Goal: Information Seeking & Learning: Compare options

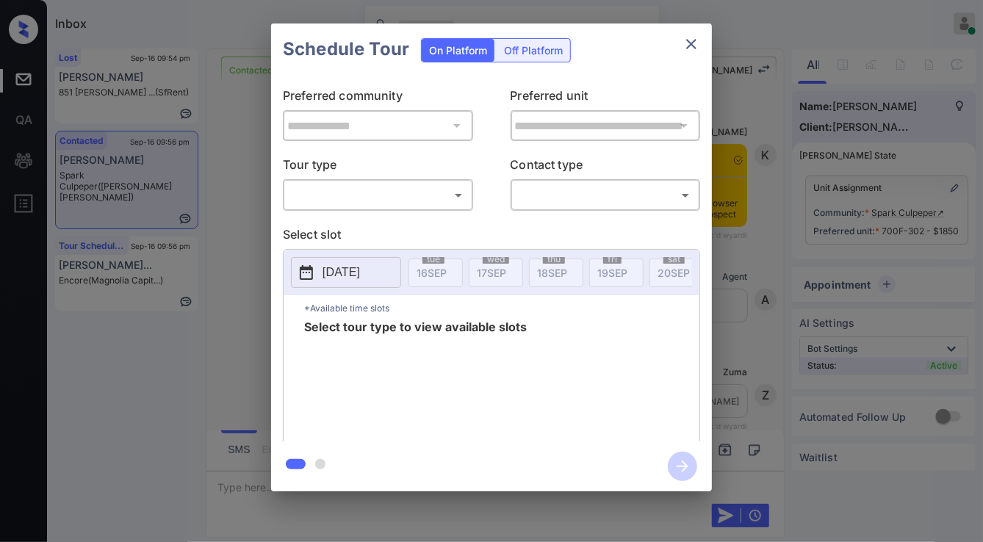
scroll to position [3004, 0]
click at [397, 197] on body "Inbox Jezcil Usanastre Online Set yourself offline Set yourself on break Profil…" at bounding box center [491, 271] width 983 height 542
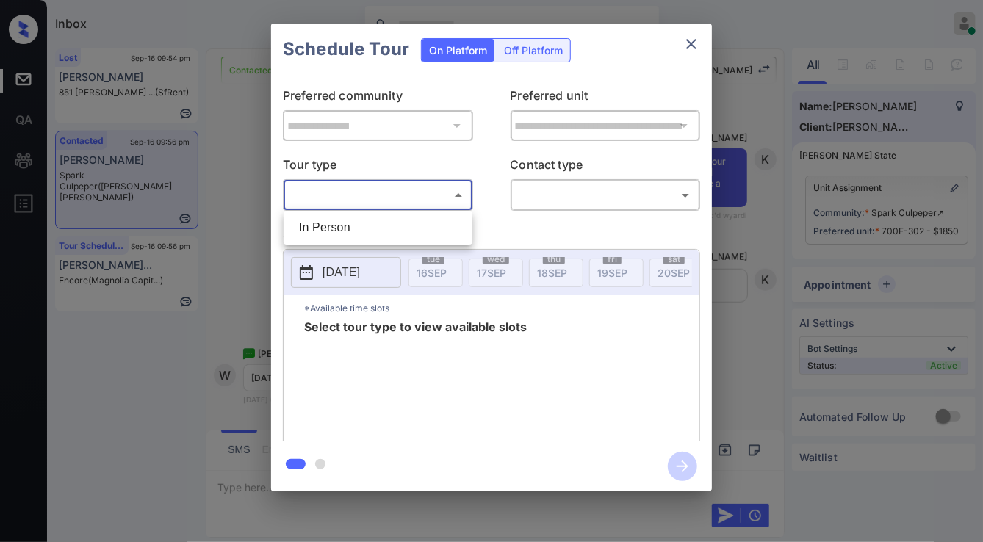
click at [387, 245] on div at bounding box center [491, 271] width 983 height 542
click at [435, 180] on div "​ ​" at bounding box center [378, 195] width 190 height 32
click at [435, 197] on body "Inbox Jezcil Usanastre Online Set yourself offline Set yourself on break Profil…" at bounding box center [491, 271] width 983 height 542
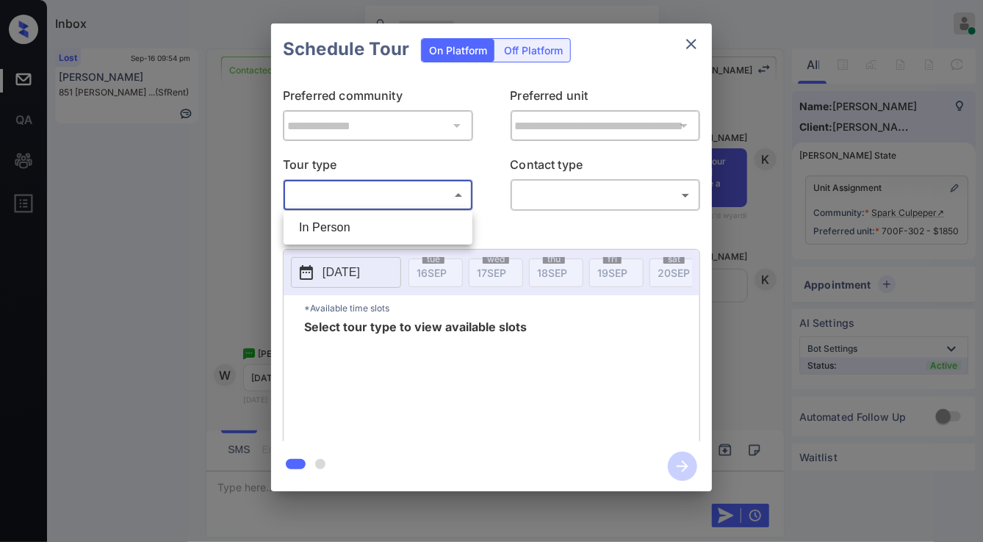
click at [426, 223] on li "In Person" at bounding box center [378, 228] width 182 height 26
type input "********"
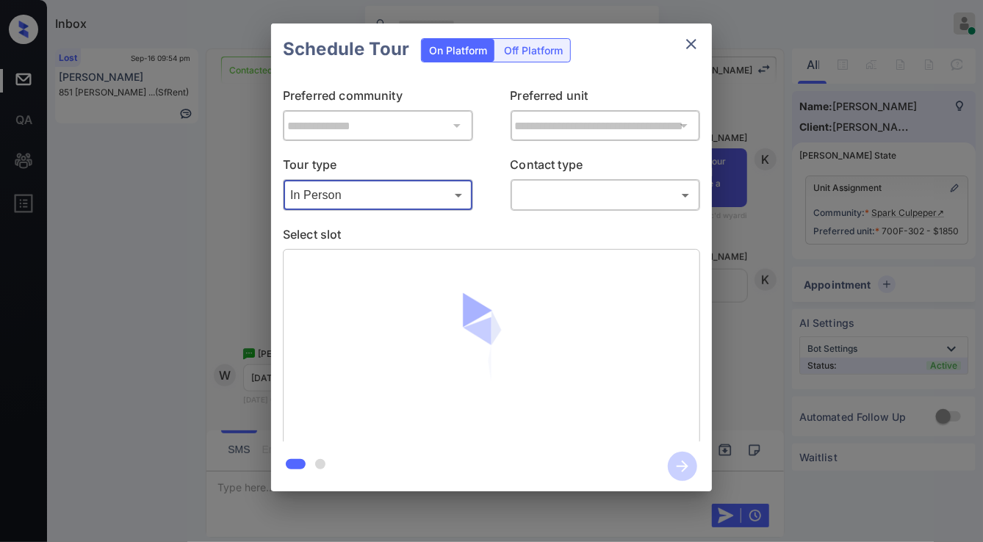
click at [543, 201] on body "Inbox Jezcil Usanastre Online Set yourself offline Set yourself on break Profil…" at bounding box center [491, 271] width 983 height 542
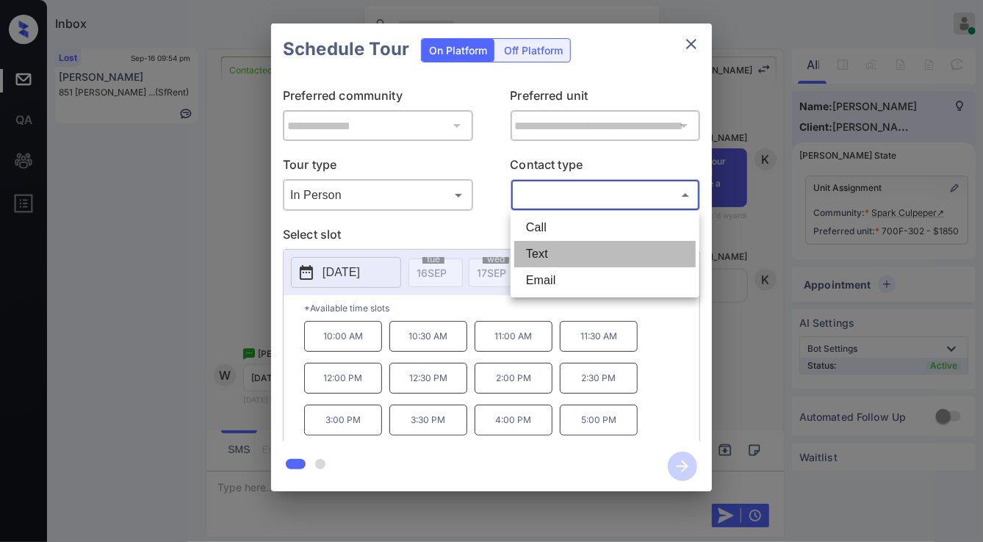
click at [539, 265] on li "Text" at bounding box center [605, 254] width 182 height 26
type input "****"
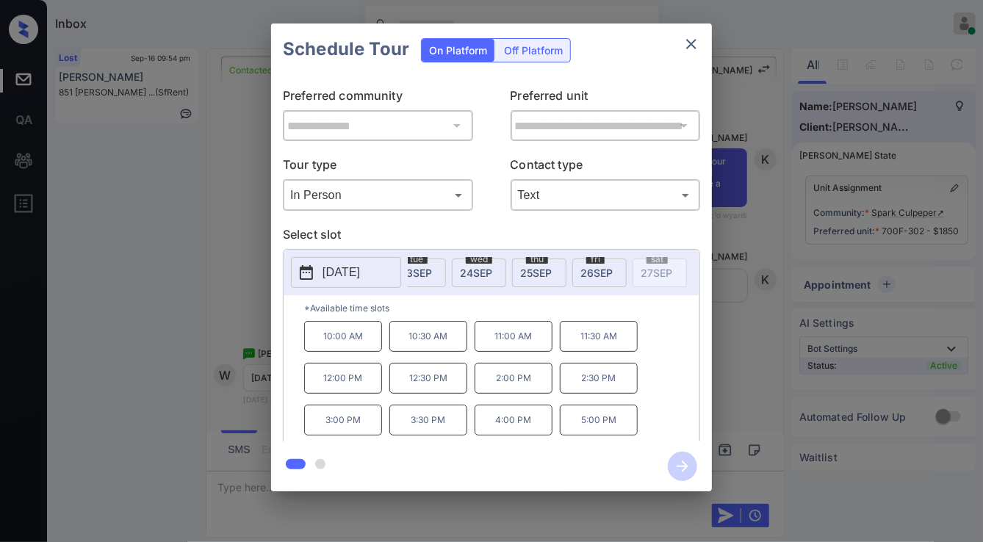
scroll to position [0, 534]
click at [495, 267] on span "[DATE]" at bounding box center [502, 273] width 32 height 12
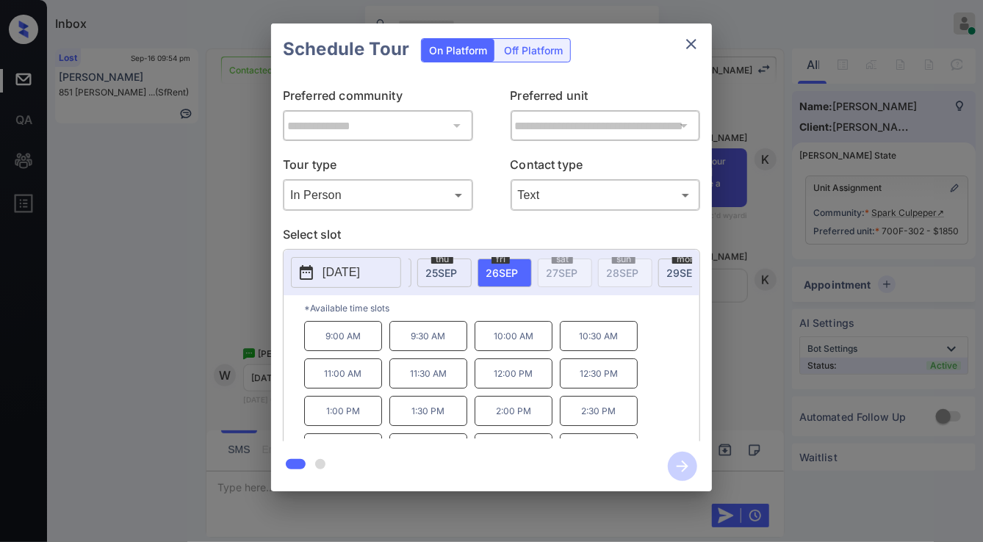
scroll to position [24, 0]
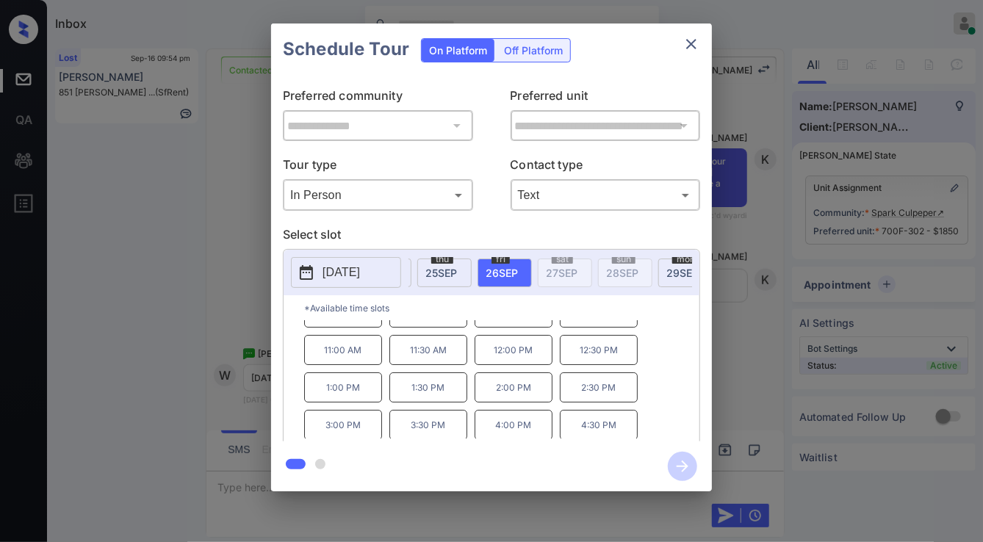
click at [125, 77] on div "**********" at bounding box center [491, 257] width 983 height 515
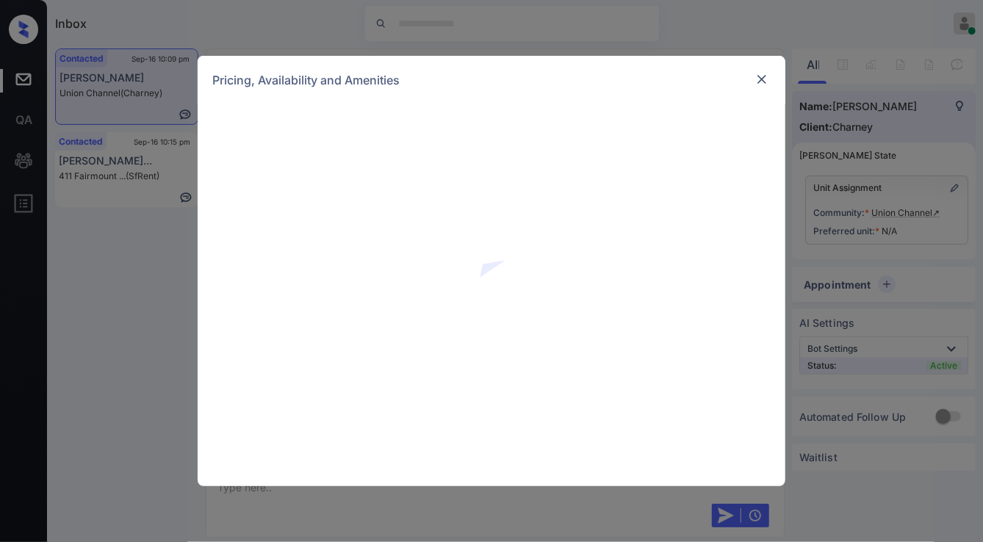
scroll to position [2385, 0]
click at [217, 201] on div at bounding box center [492, 295] width 588 height 382
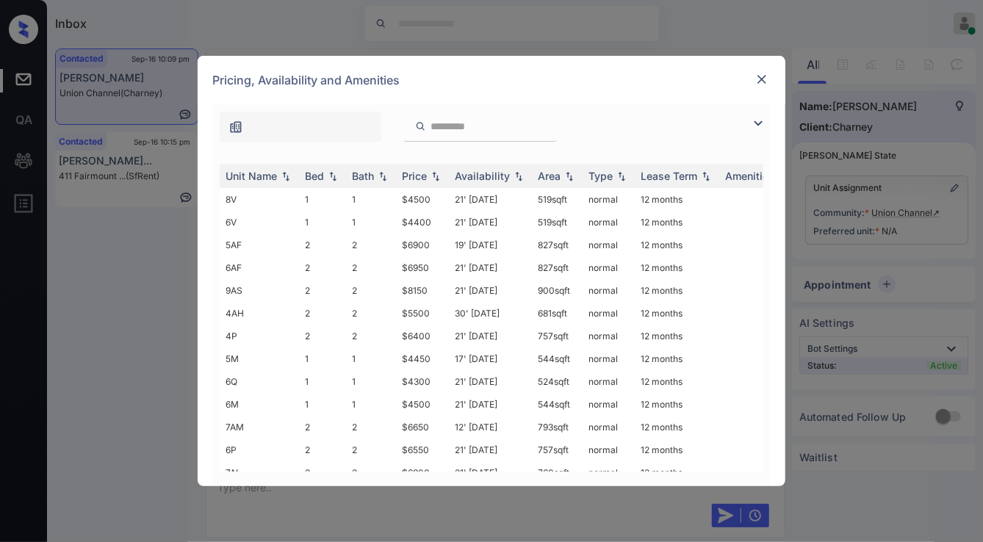
click at [758, 122] on img at bounding box center [759, 124] width 18 height 18
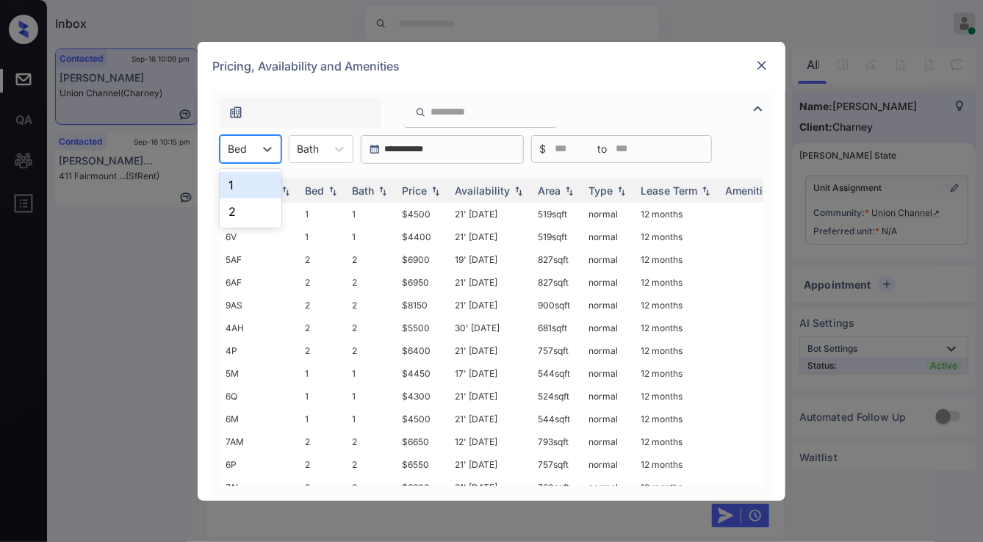
click at [230, 148] on input "text" at bounding box center [229, 149] width 3 height 12
click at [251, 188] on div "1" at bounding box center [251, 185] width 62 height 26
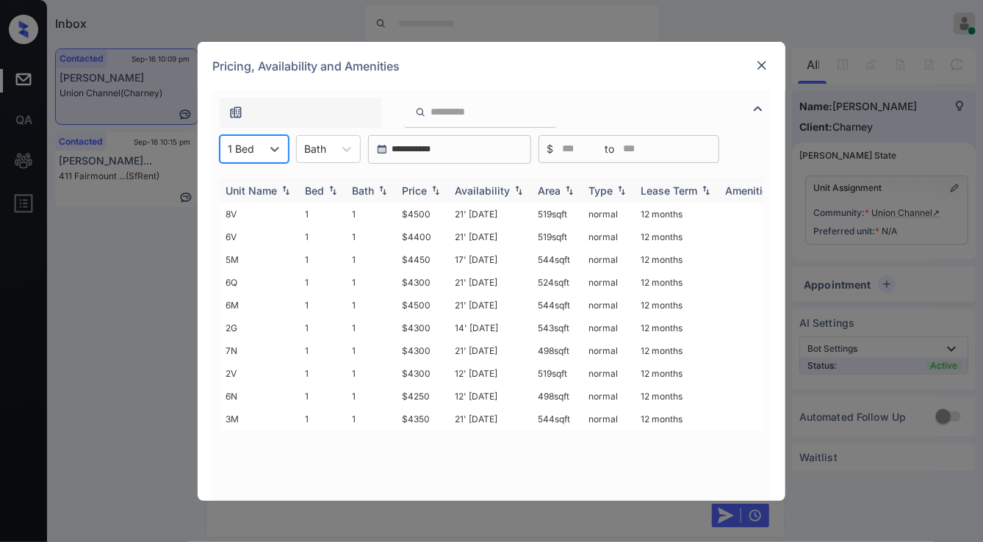
click at [430, 188] on img at bounding box center [435, 190] width 15 height 10
click at [437, 189] on img at bounding box center [435, 190] width 15 height 11
drag, startPoint x: 397, startPoint y: 211, endPoint x: 434, endPoint y: 212, distance: 36.8
click at [432, 212] on tr "8V 1 1 $4500 21' Aug 25 519 sqft normal 12 months" at bounding box center [604, 214] width 768 height 23
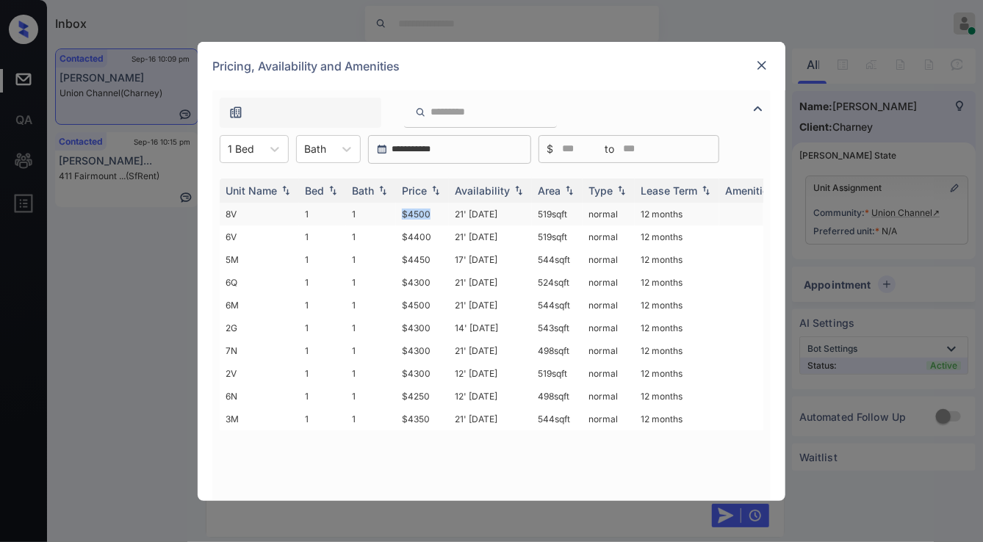
copy tr "$4500"
click at [442, 216] on td "$4500" at bounding box center [422, 214] width 53 height 23
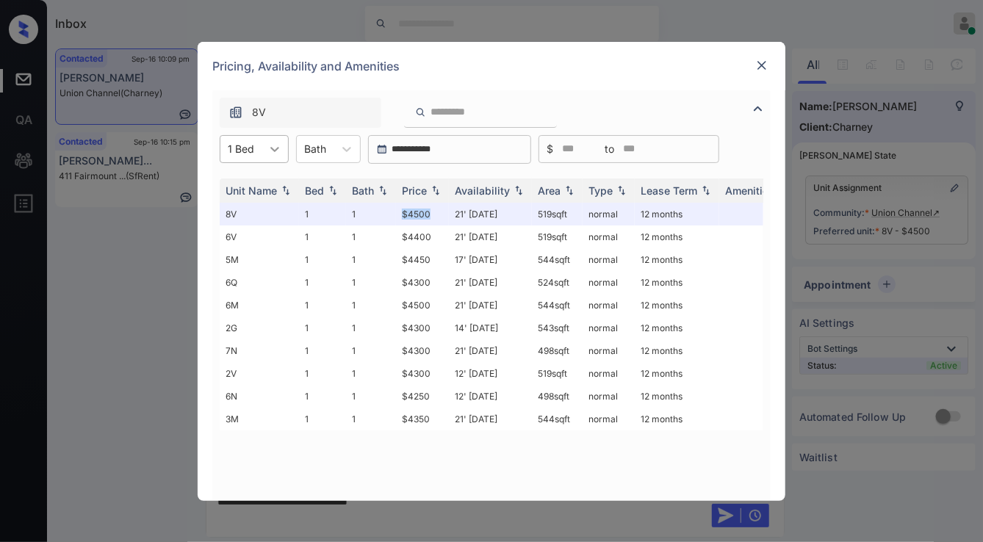
click at [271, 154] on icon at bounding box center [274, 149] width 15 height 15
click at [269, 212] on div "2" at bounding box center [254, 211] width 69 height 26
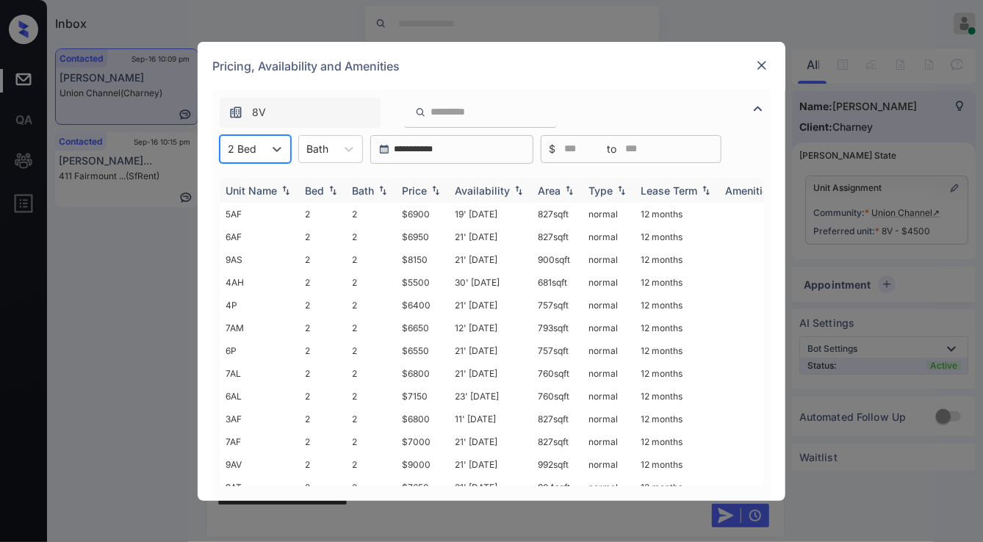
click at [437, 195] on div "Price" at bounding box center [422, 190] width 41 height 12
click at [437, 195] on img at bounding box center [435, 190] width 15 height 11
click at [435, 196] on div "Price" at bounding box center [422, 190] width 41 height 12
click at [435, 195] on img at bounding box center [435, 190] width 15 height 11
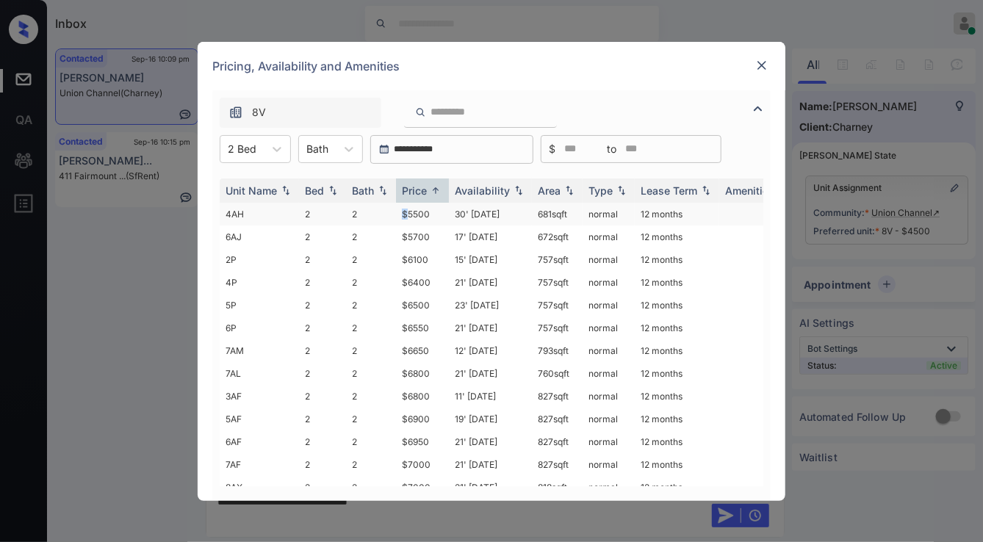
drag, startPoint x: 395, startPoint y: 212, endPoint x: 406, endPoint y: 215, distance: 11.4
click at [406, 215] on tr "4AH 2 2 $5500 30' Jan 25 681 sqft normal 12 months" at bounding box center [604, 214] width 768 height 23
drag, startPoint x: 400, startPoint y: 237, endPoint x: 434, endPoint y: 237, distance: 33.8
click at [434, 237] on td "$5700" at bounding box center [422, 237] width 53 height 23
copy td "$5700"
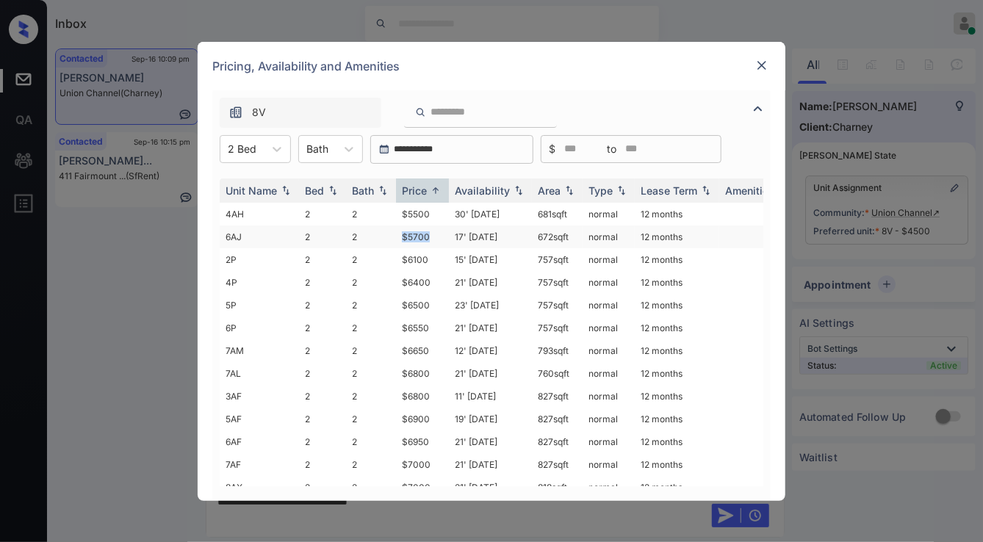
click at [441, 236] on td "$5700" at bounding box center [422, 237] width 53 height 23
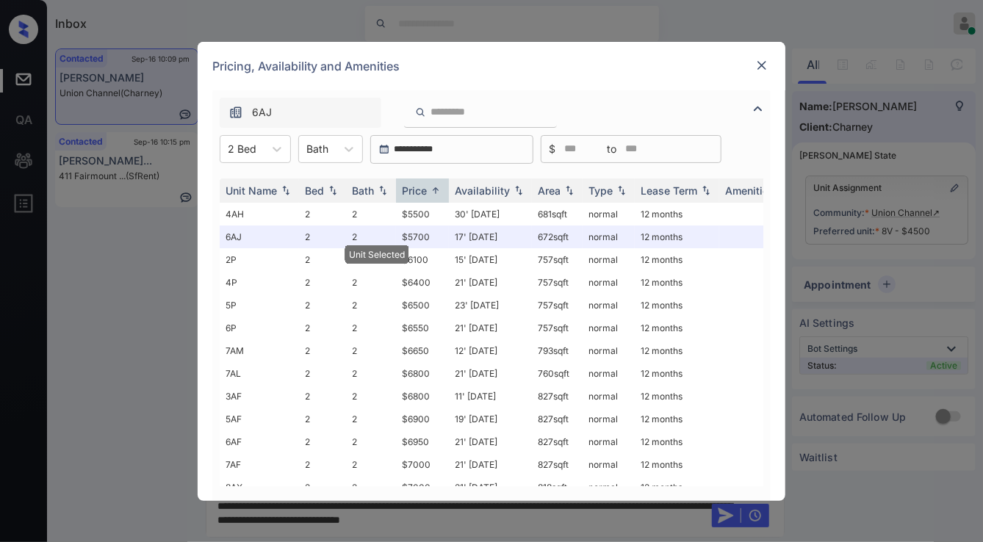
click at [769, 62] on img at bounding box center [762, 65] width 15 height 15
